Goal: Connect with others: Establish contact or relationships with other users

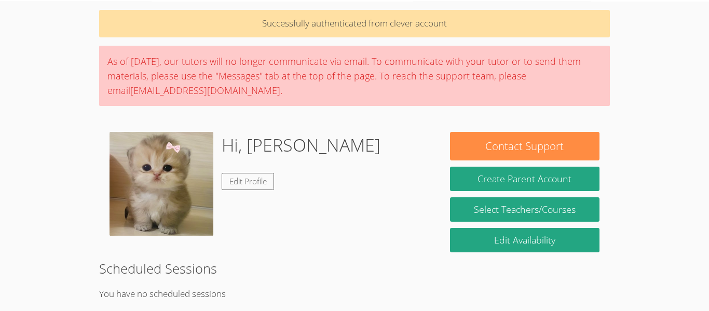
scroll to position [39, 0]
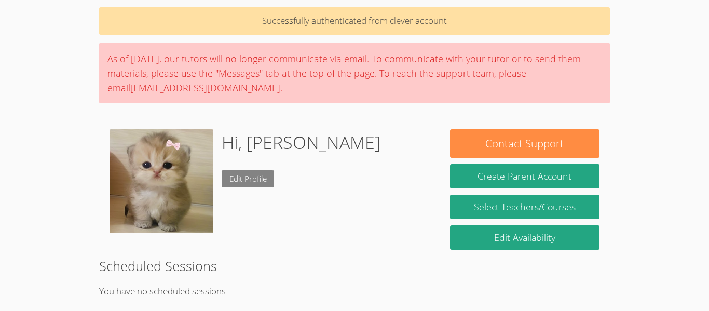
click at [249, 178] on link "Edit Profile" at bounding box center [248, 178] width 53 height 17
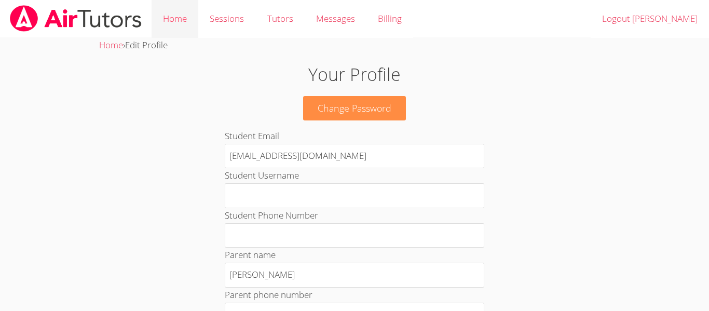
click at [171, 17] on link "Home" at bounding box center [175, 19] width 47 height 38
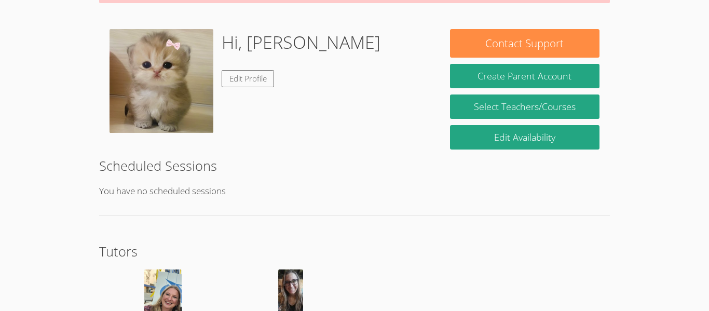
scroll to position [104, 0]
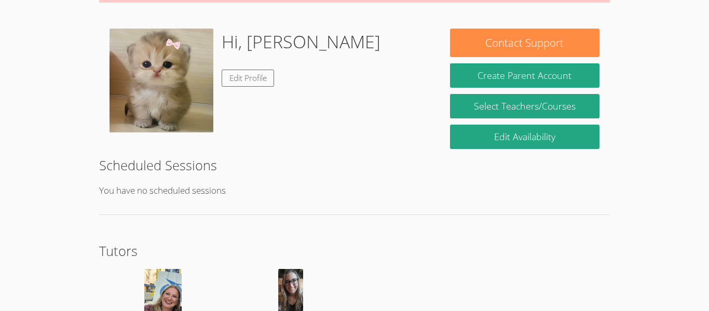
click at [142, 61] on img at bounding box center [162, 81] width 104 height 104
click at [134, 51] on img at bounding box center [162, 81] width 104 height 104
click at [145, 67] on img at bounding box center [162, 81] width 104 height 104
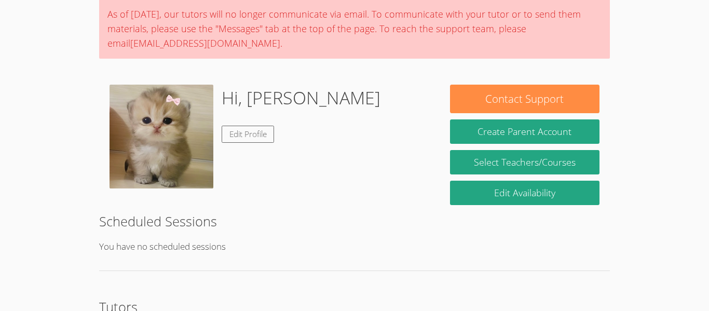
scroll to position [9, 0]
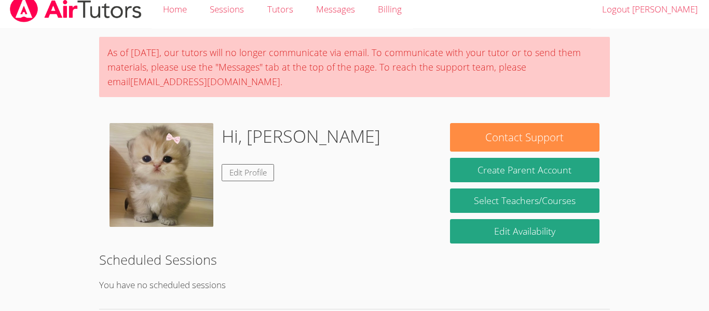
click at [146, 153] on img at bounding box center [162, 175] width 104 height 104
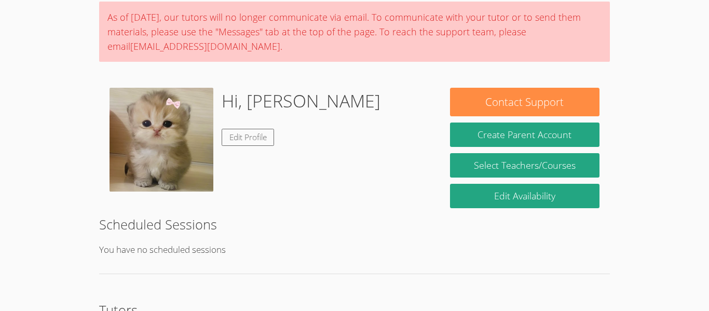
scroll to position [0, 0]
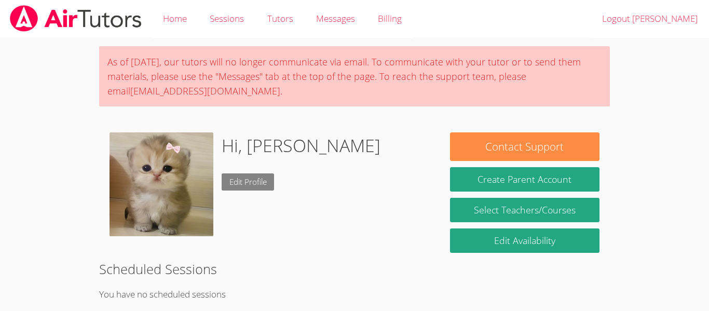
click at [255, 184] on link "Edit Profile" at bounding box center [248, 181] width 53 height 17
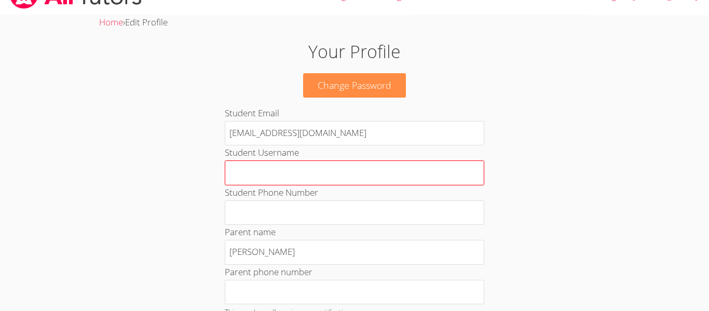
scroll to position [22, 0]
click at [302, 175] on input "Student Username" at bounding box center [355, 173] width 260 height 25
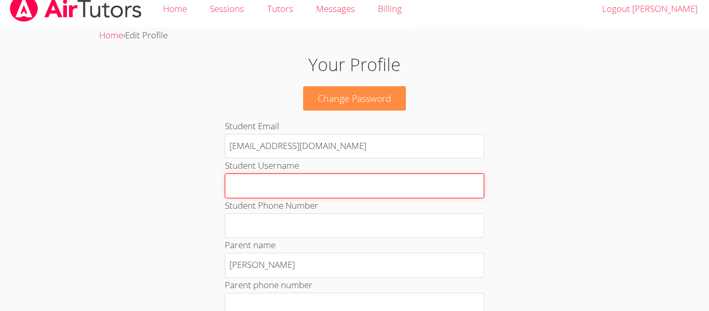
scroll to position [0, 0]
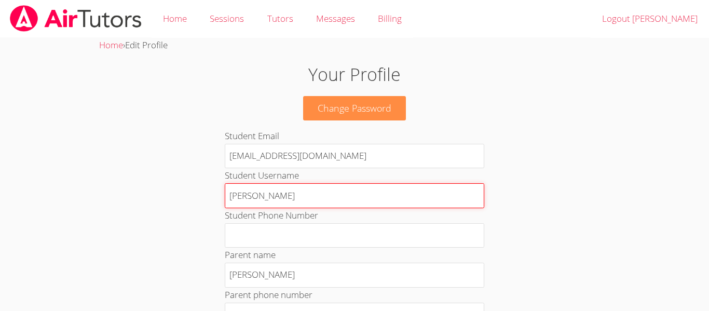
type input "[PERSON_NAME]"
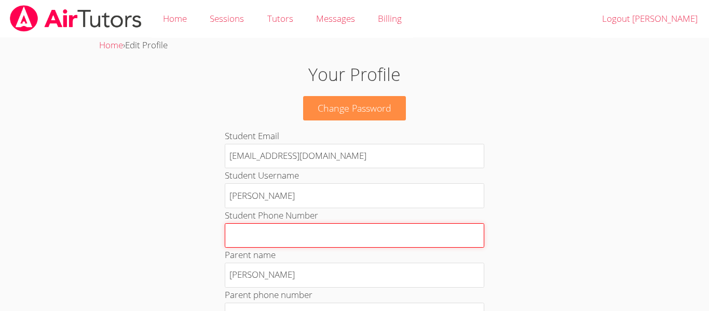
click at [245, 235] on input "Student Phone Number" at bounding box center [355, 235] width 260 height 25
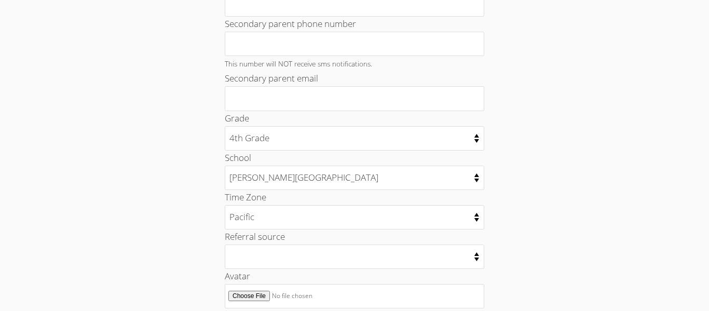
scroll to position [433, 0]
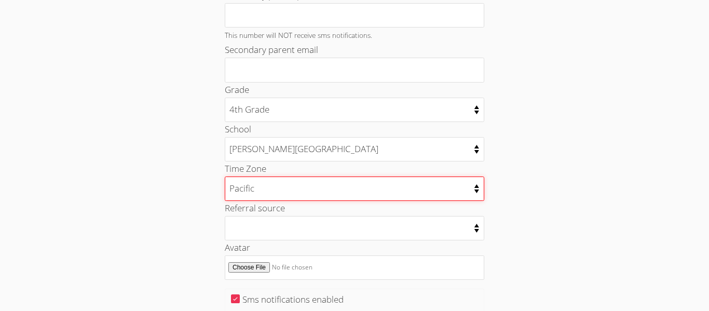
click at [281, 189] on select "[US_STATE] [US_STATE] Pacific [US_STATE][GEOGRAPHIC_DATA] [GEOGRAPHIC_DATA]" at bounding box center [355, 188] width 260 height 24
click at [280, 193] on select "[US_STATE] [US_STATE] Pacific [US_STATE][GEOGRAPHIC_DATA] [GEOGRAPHIC_DATA]" at bounding box center [355, 188] width 260 height 24
click at [278, 193] on select "[US_STATE] [US_STATE] Pacific [US_STATE][GEOGRAPHIC_DATA] [GEOGRAPHIC_DATA]" at bounding box center [355, 188] width 260 height 24
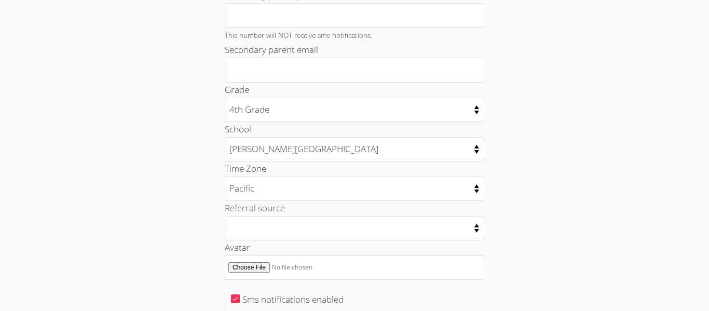
click at [163, 222] on div "Your Profile Change Password Student Email [EMAIL_ADDRESS][DOMAIN_NAME] Student…" at bounding box center [354, 9] width 383 height 762
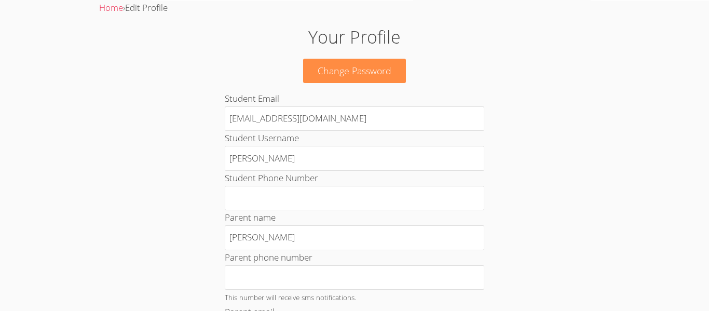
scroll to position [0, 0]
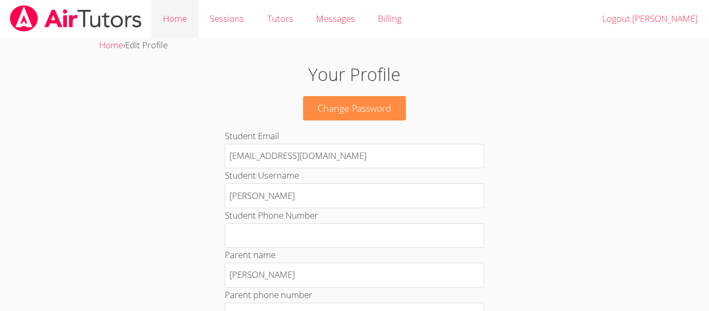
click at [80, 294] on body "Home Sessions Tutors Messages Billing Logout [PERSON_NAME] Home › Edit Profile …" at bounding box center [354, 155] width 709 height 311
click at [168, 10] on link "Home" at bounding box center [175, 19] width 47 height 38
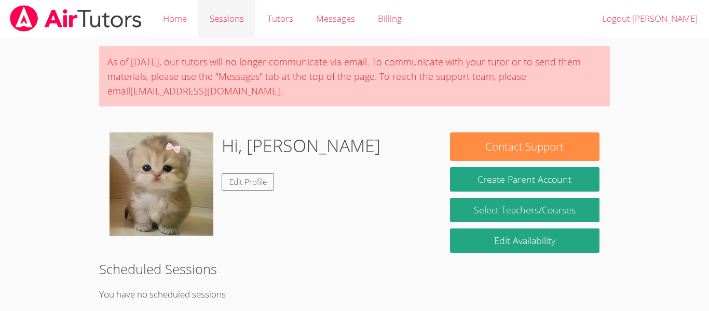
click at [221, 21] on link "Sessions" at bounding box center [226, 19] width 57 height 38
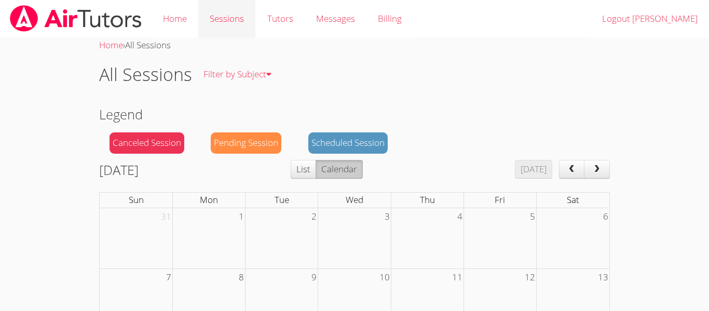
click at [40, 270] on body "Home Sessions Tutors Messages Billing Logout [PERSON_NAME] Home › All Sessions …" at bounding box center [354, 155] width 709 height 311
click at [339, 10] on link "Messages" at bounding box center [336, 19] width 62 height 38
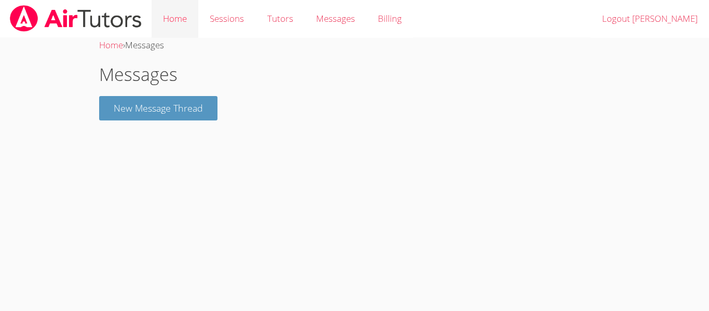
click at [156, 10] on link "Home" at bounding box center [175, 19] width 47 height 38
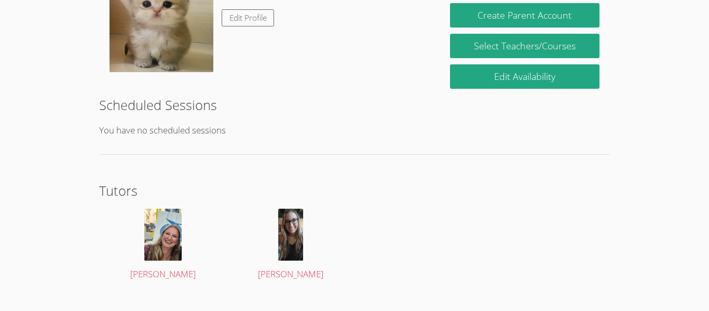
scroll to position [166, 0]
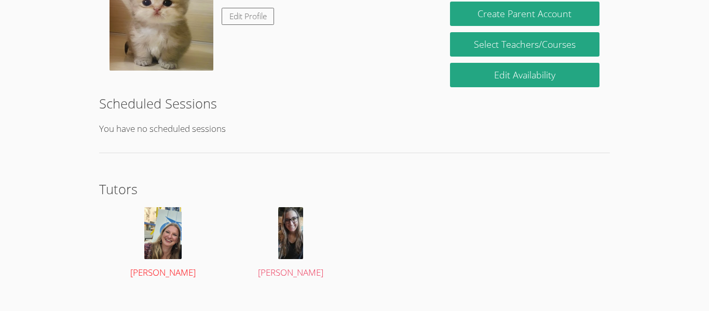
click at [174, 225] on img at bounding box center [162, 233] width 37 height 52
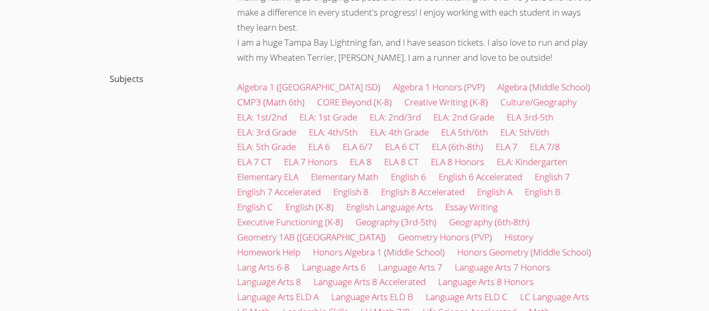
scroll to position [344, 0]
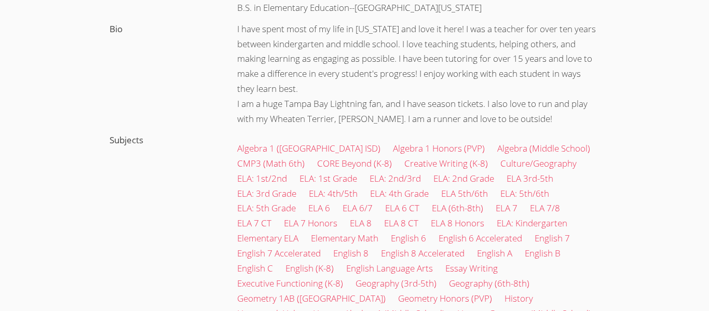
scroll to position [0, 0]
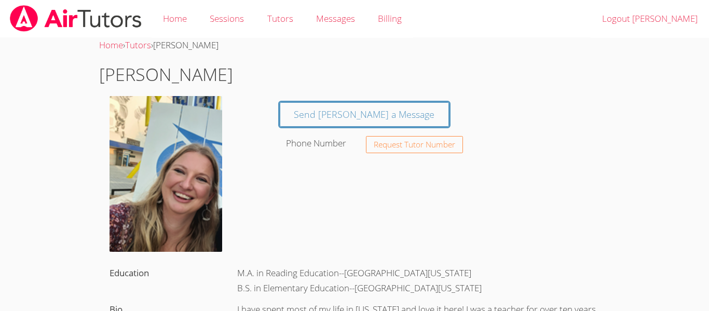
click at [579, 148] on div "Request Tutor Number" at bounding box center [479, 144] width 227 height 17
